Goal: Task Accomplishment & Management: Complete application form

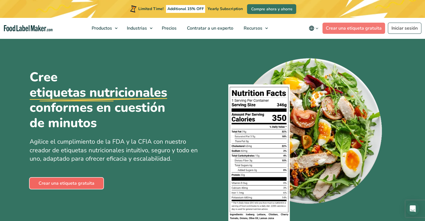
click at [72, 185] on link "Crear una etiqueta gratuita" at bounding box center [67, 183] width 74 height 11
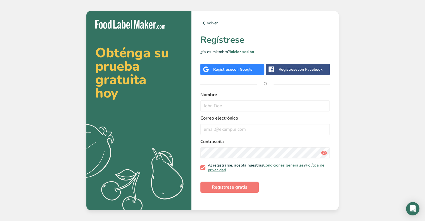
click at [238, 70] on span "con Google" at bounding box center [242, 69] width 20 height 5
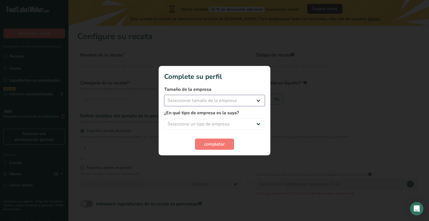
click at [257, 99] on select "Seleccionar tamaño de la empresa Menos de 10 empleados De 10 a 50 empleados De …" at bounding box center [214, 100] width 101 height 11
select select "2"
click at [164, 95] on select "Seleccionar tamaño de la empresa Menos de 10 empleados De 10 a 50 empleados De …" at bounding box center [214, 100] width 101 height 11
click at [211, 123] on select "Seleccione un tipo de empresa Fabricante de alimentos envasados Restaurante y c…" at bounding box center [214, 124] width 101 height 11
select select "1"
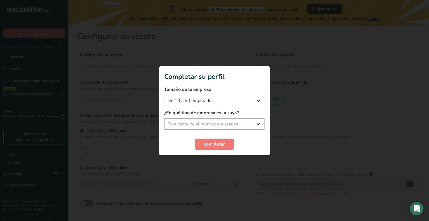
click at [164, 119] on select "Seleccione un tipo de empresa Fabricante de alimentos envasados Restaurante y c…" at bounding box center [214, 124] width 101 height 11
click at [214, 147] on font "completar" at bounding box center [214, 144] width 21 height 6
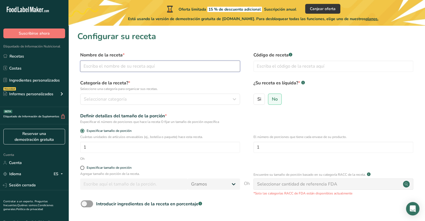
click at [184, 66] on input "text" at bounding box center [160, 66] width 160 height 11
click at [181, 97] on div "Seleccionar categoría" at bounding box center [158, 99] width 149 height 7
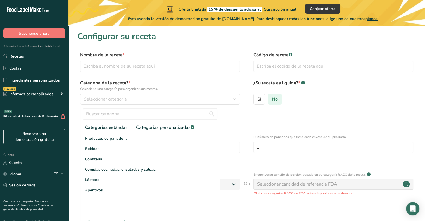
click at [275, 103] on label "No" at bounding box center [275, 99] width 14 height 11
click at [272, 101] on input "No" at bounding box center [270, 99] width 4 height 4
